Goal: Find specific page/section: Find specific page/section

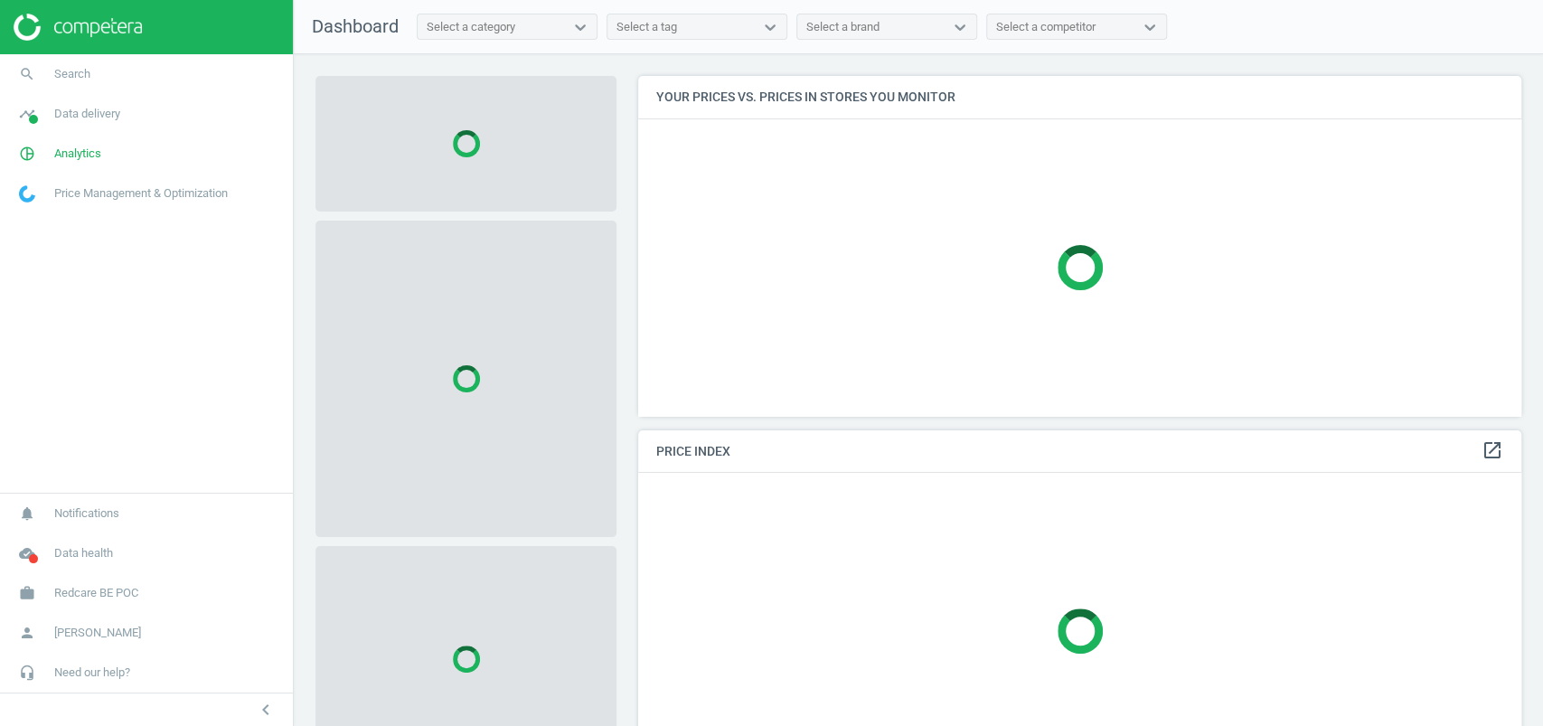
scroll to position [376, 901]
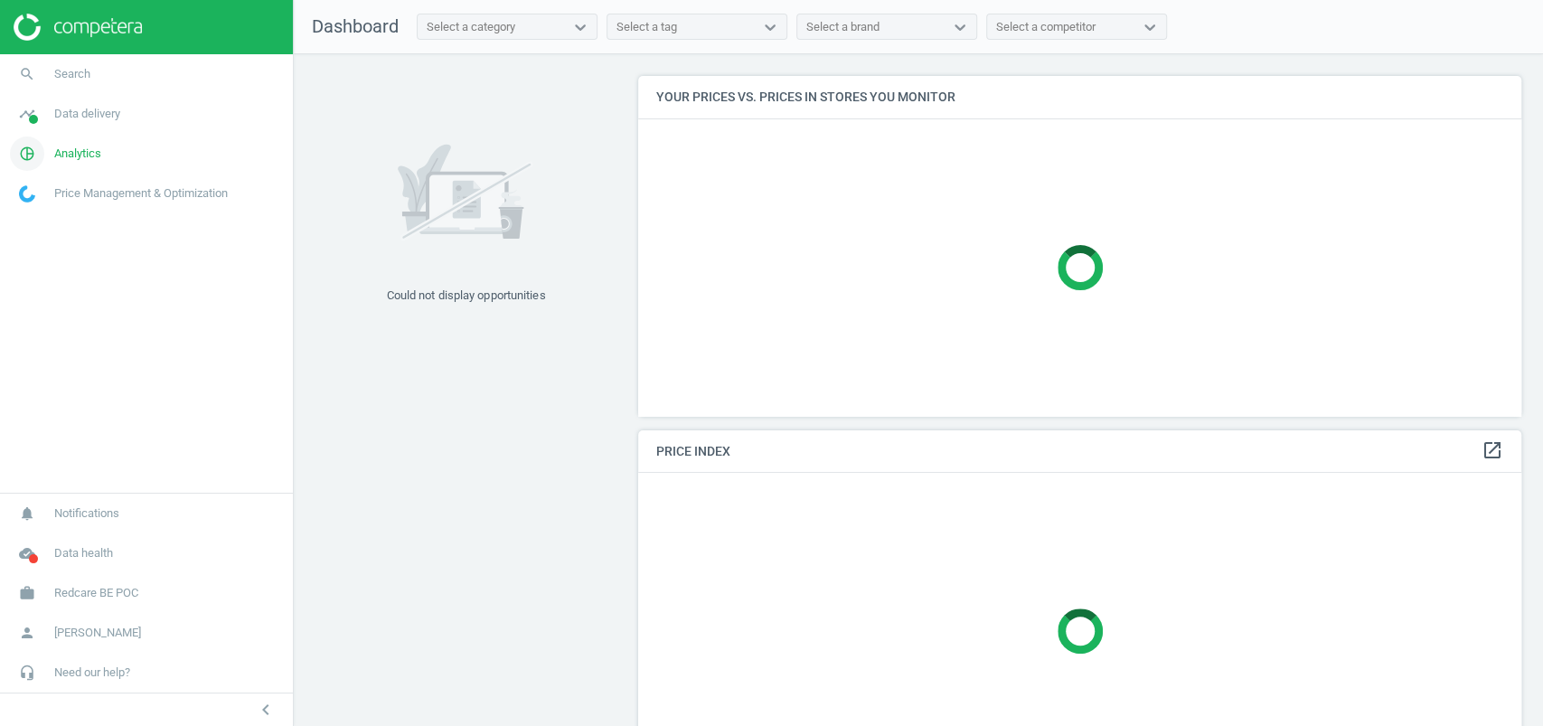
click at [57, 146] on span "Analytics" at bounding box center [77, 154] width 47 height 16
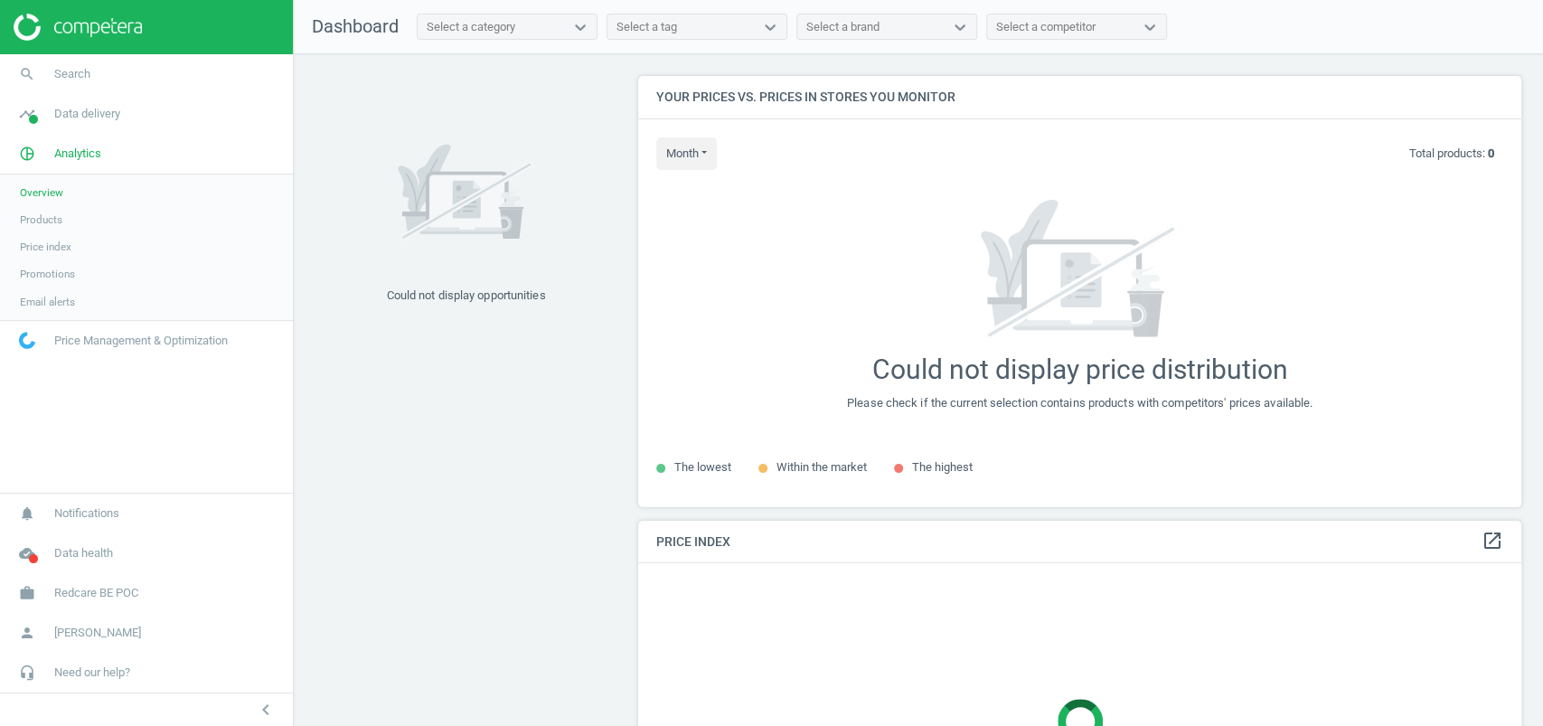
scroll to position [466, 901]
click at [58, 212] on span "Products" at bounding box center [41, 219] width 42 height 14
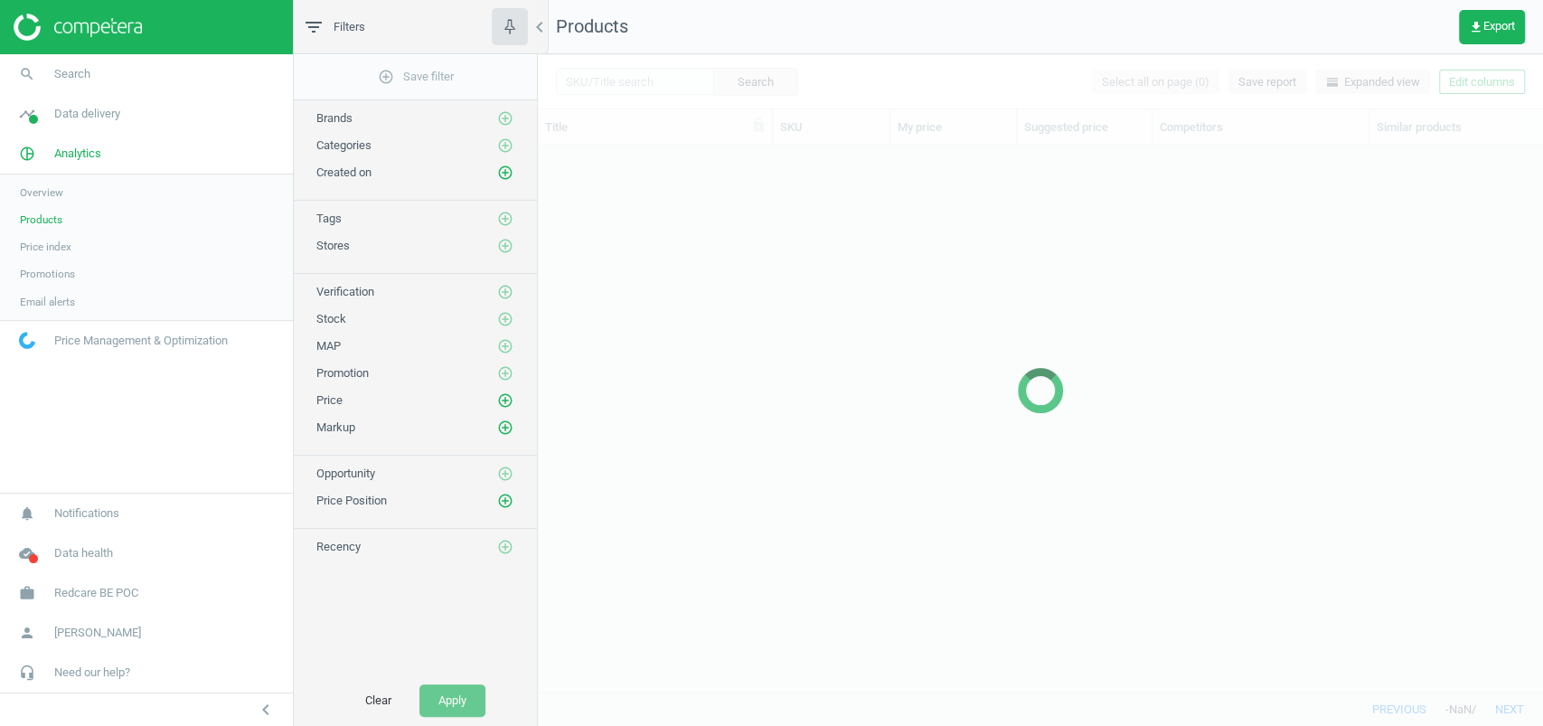
scroll to position [510, 986]
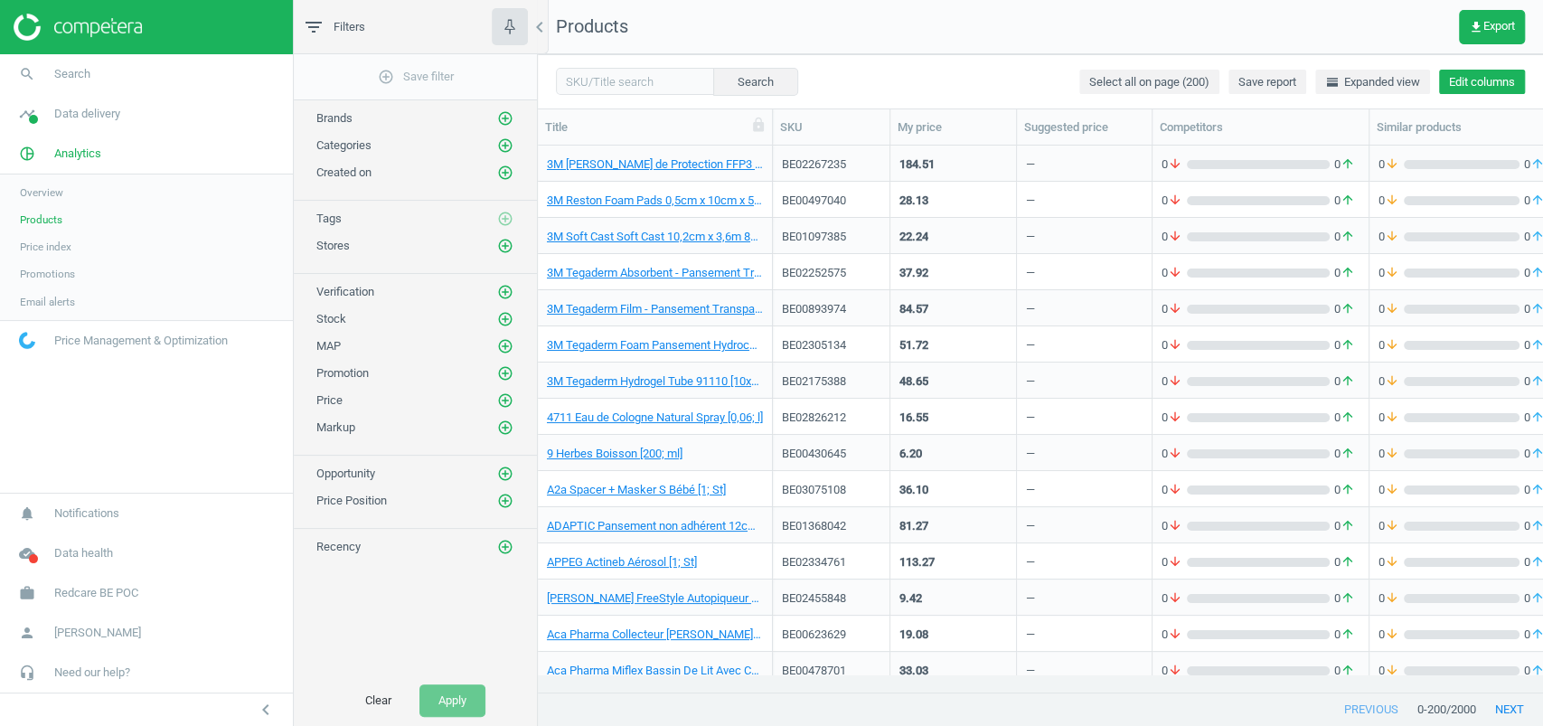
click at [1485, 80] on button "Edit columns" at bounding box center [1482, 82] width 86 height 25
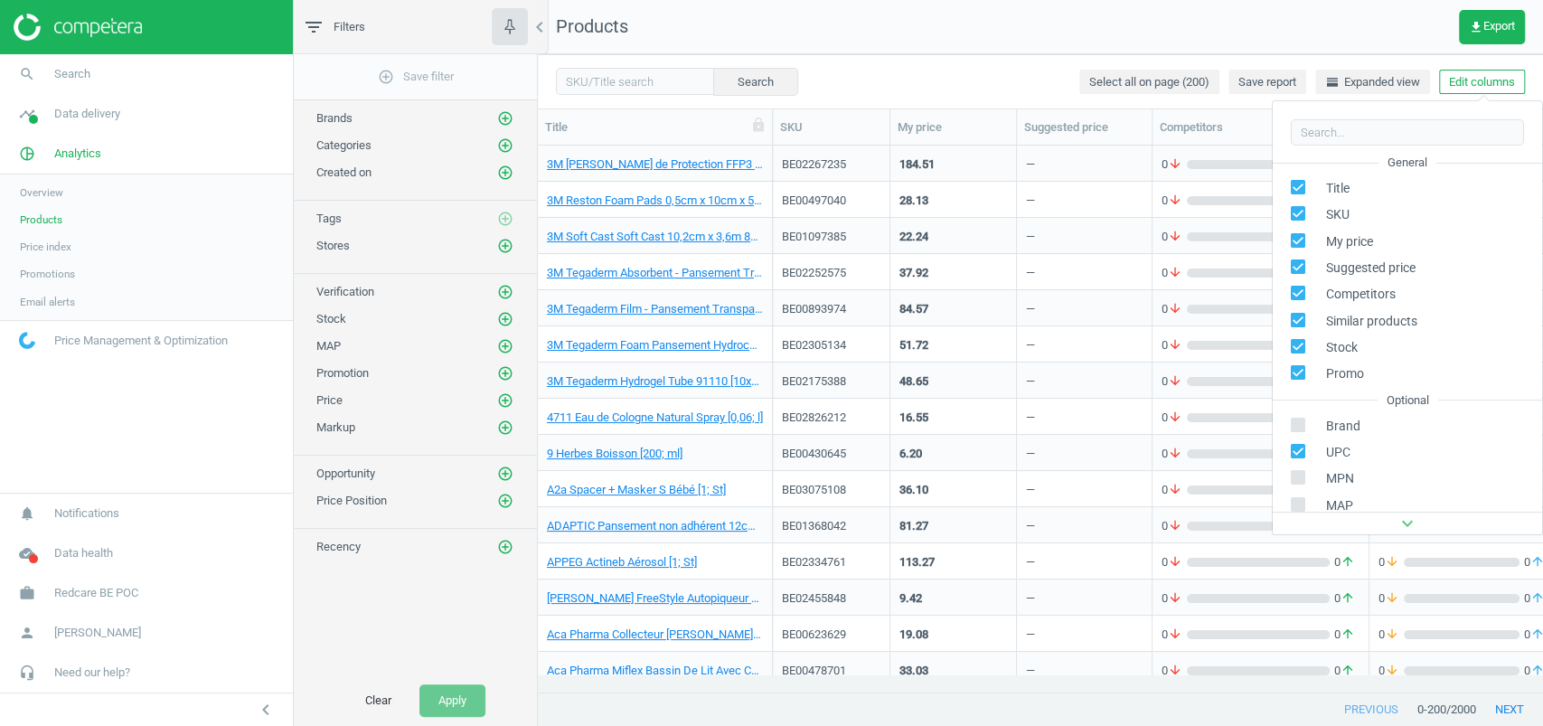
scroll to position [245, 0]
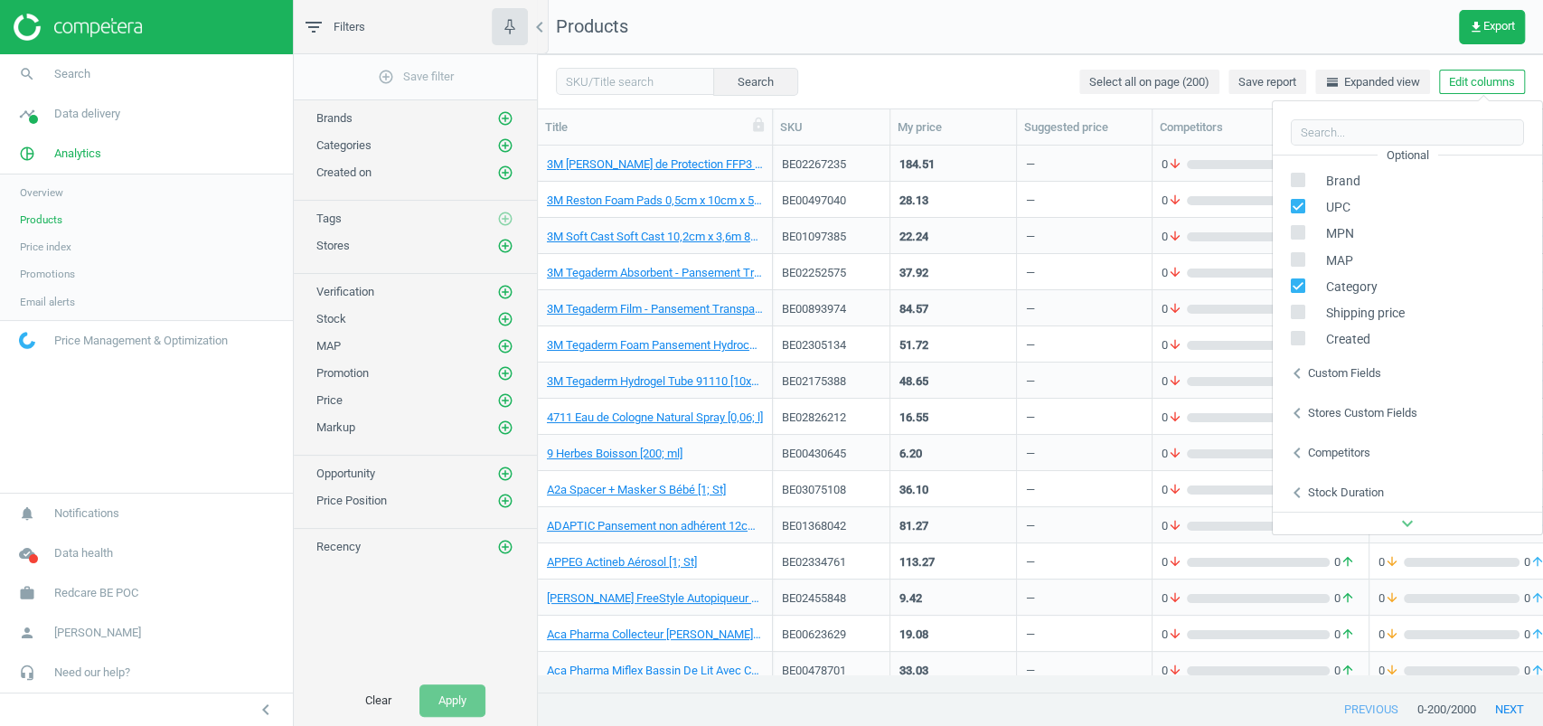
click at [1348, 366] on div "Custom fields" at bounding box center [1344, 373] width 73 height 16
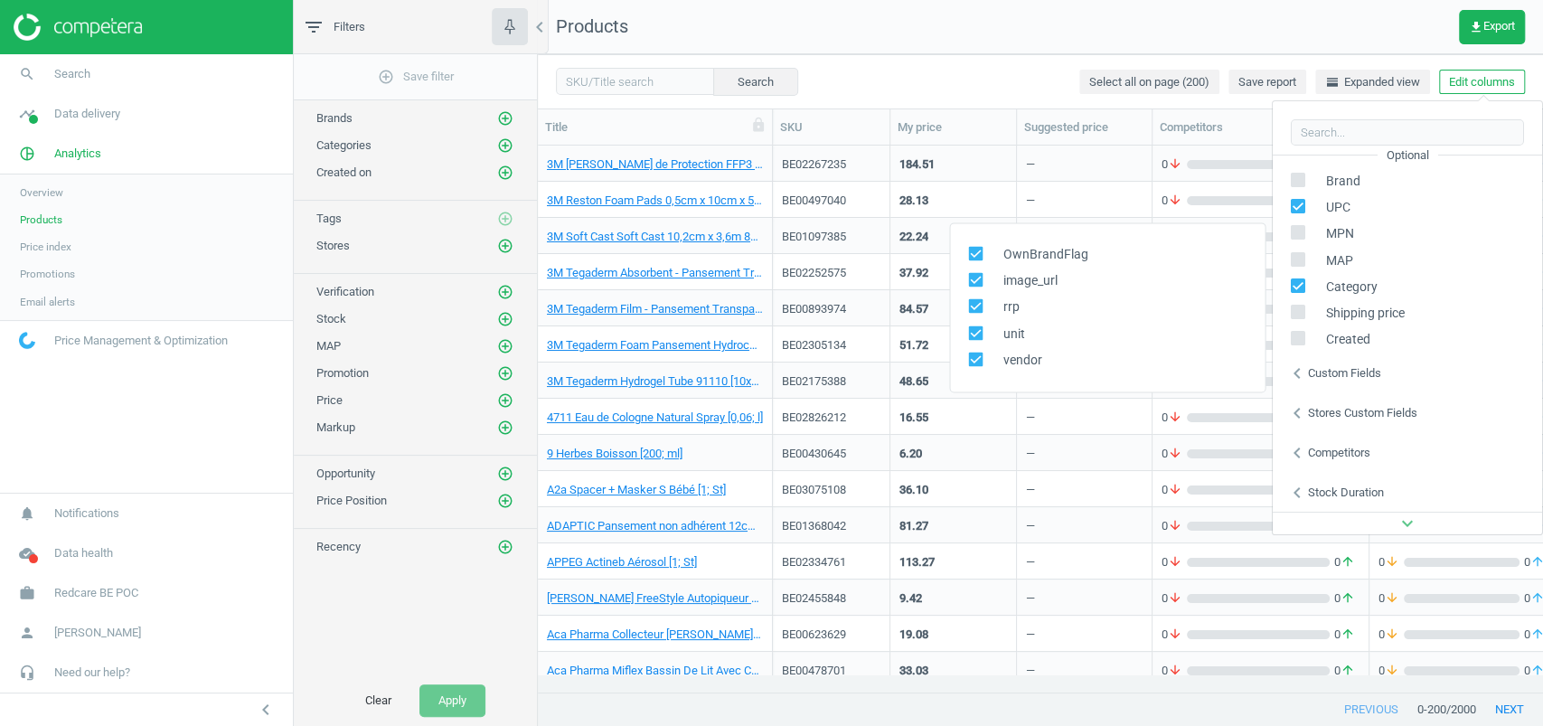
click at [965, 43] on nav "Products get_app Export" at bounding box center [1040, 27] width 1005 height 54
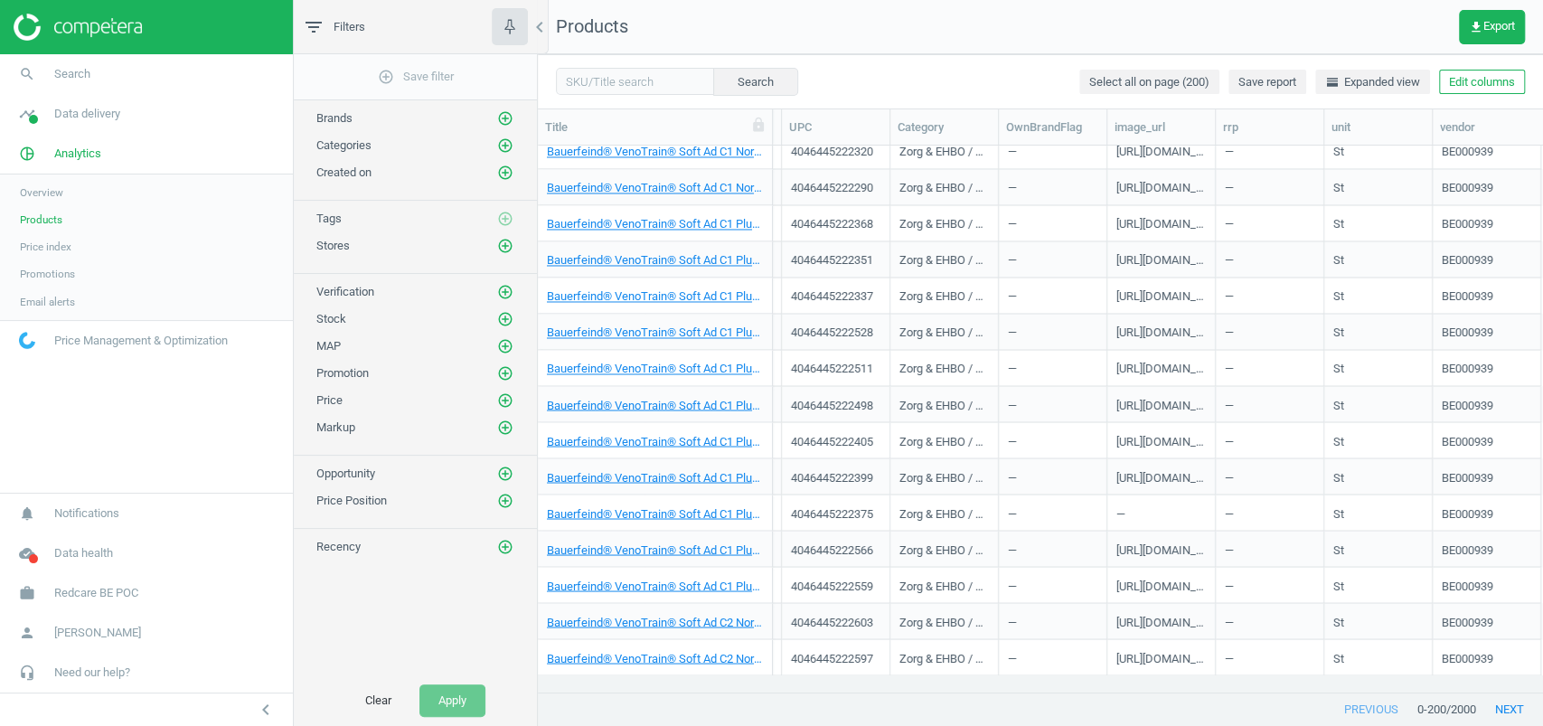
scroll to position [0, 1019]
click at [1449, 81] on button "Edit columns" at bounding box center [1482, 82] width 86 height 25
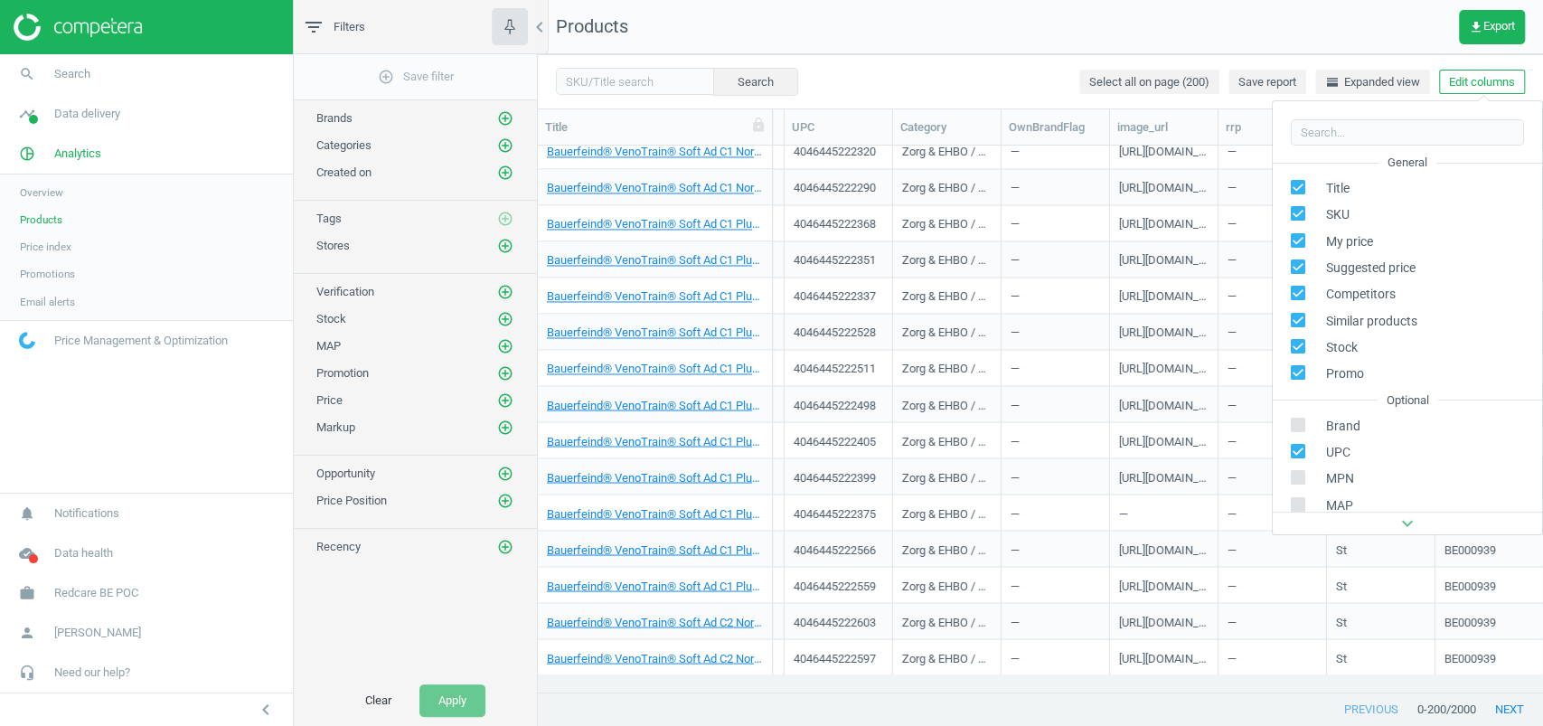
scroll to position [245, 0]
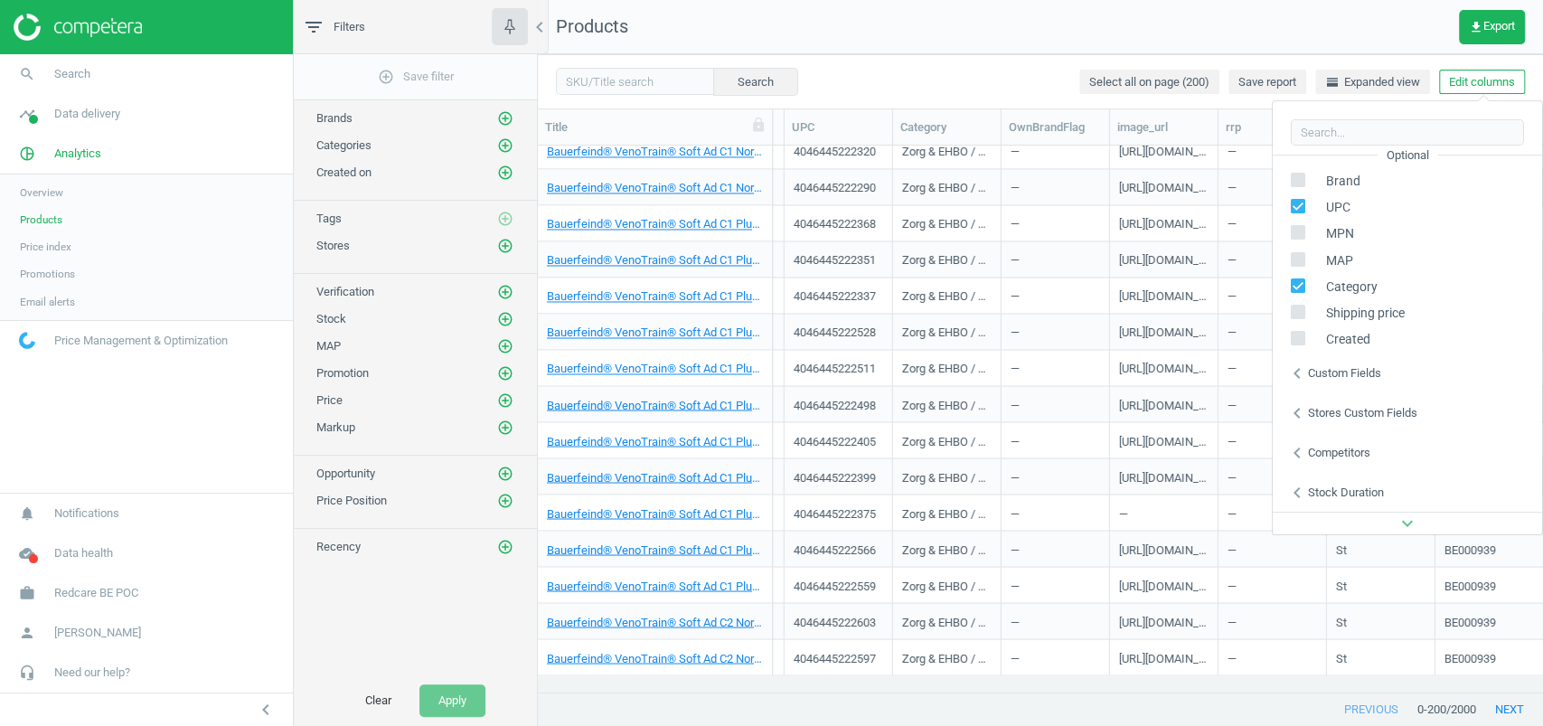
click at [1357, 371] on div "Custom fields" at bounding box center [1344, 373] width 73 height 16
